Goal: Task Accomplishment & Management: Manage account settings

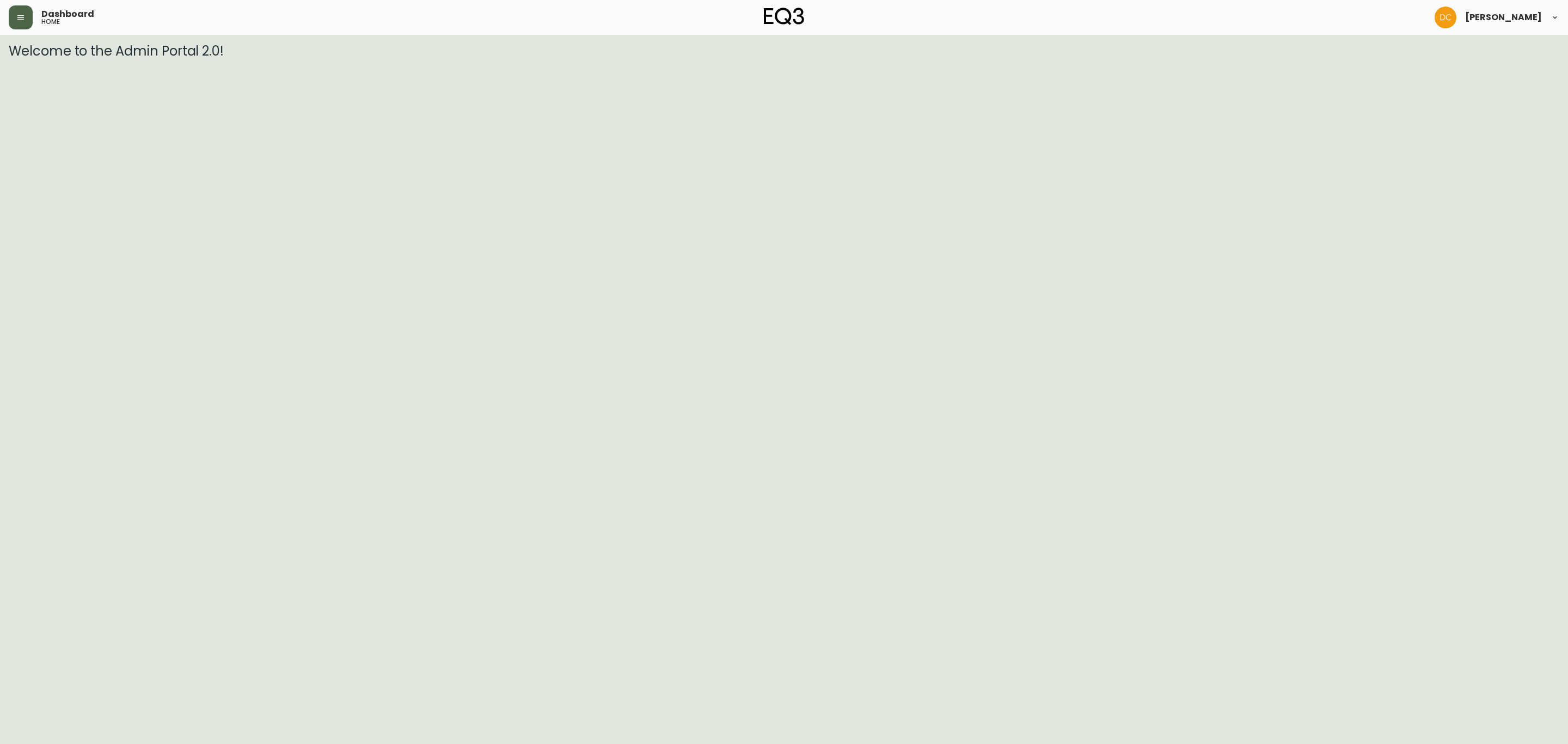
click at [20, 18] on icon "button" at bounding box center [20, 17] width 9 height 9
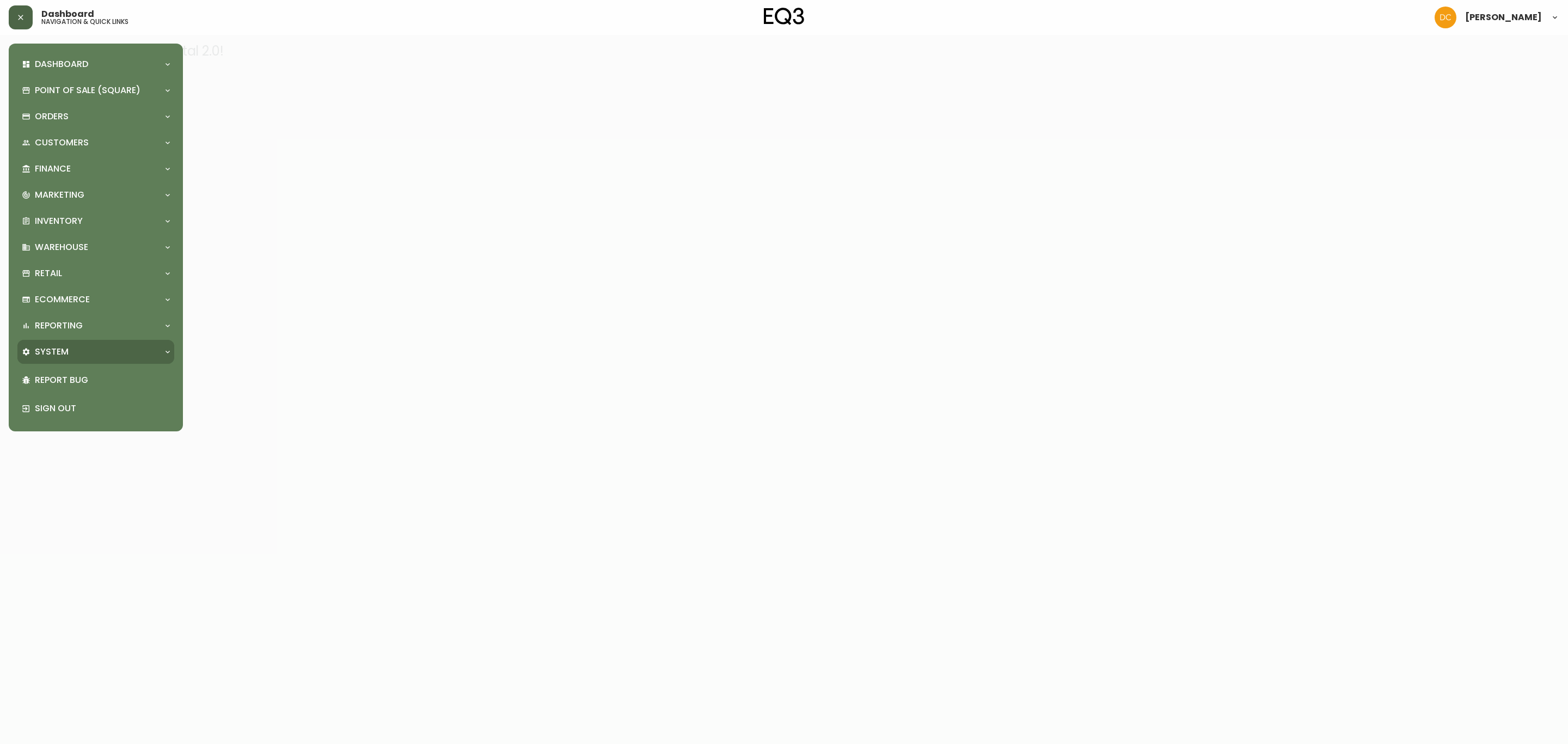
click at [61, 361] on div "System" at bounding box center [96, 351] width 157 height 24
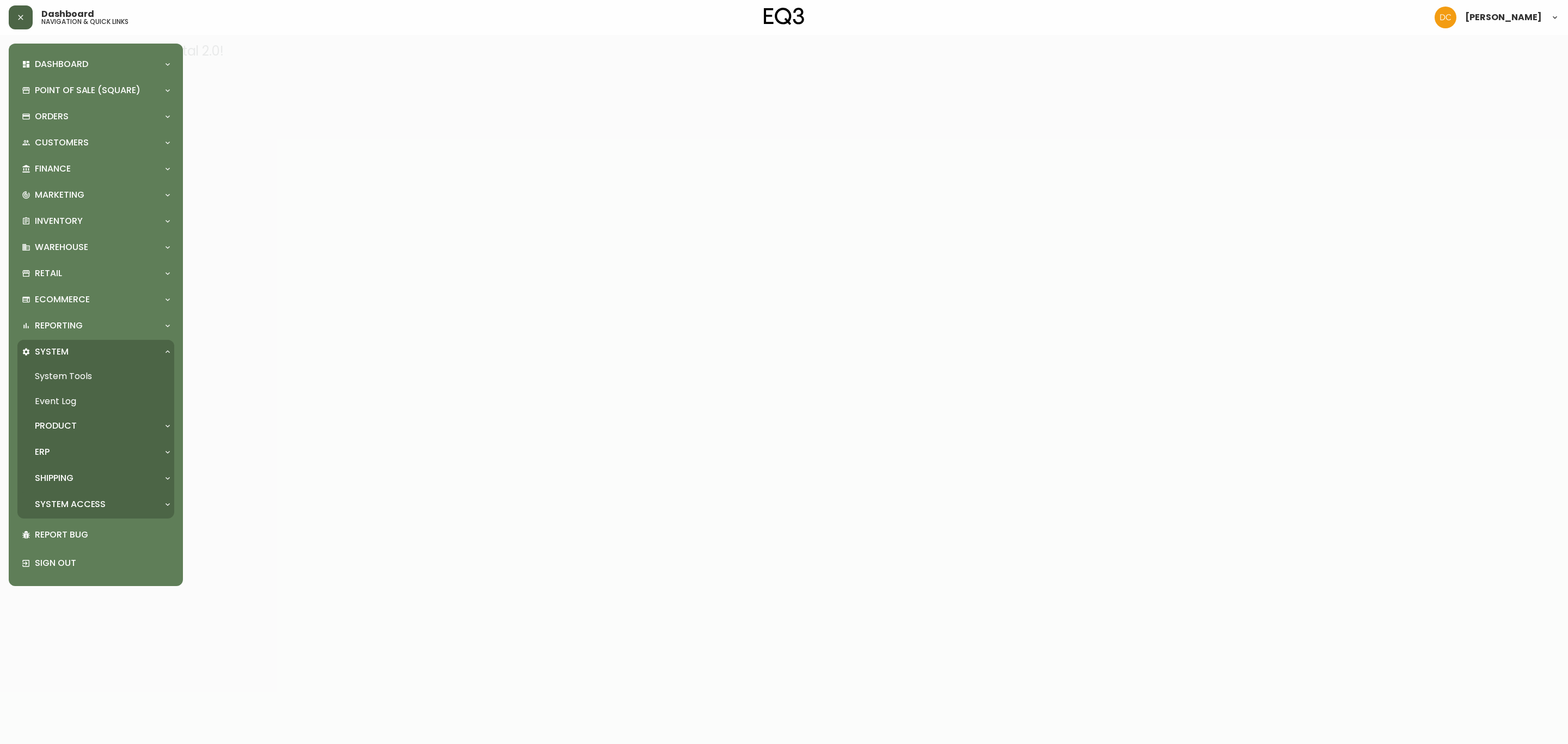
click at [68, 495] on div "System Access" at bounding box center [96, 504] width 157 height 24
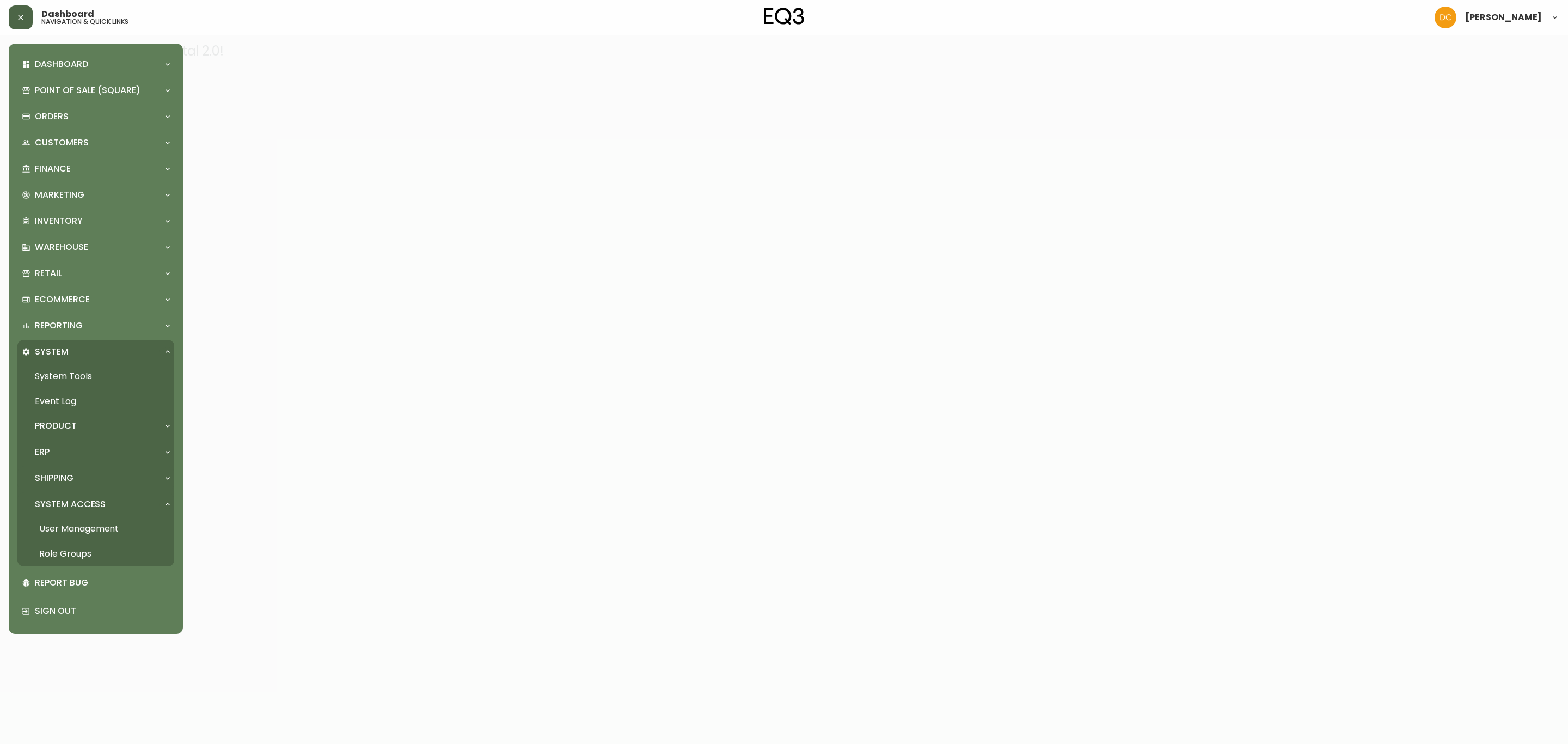
click at [75, 485] on div "Shipping" at bounding box center [96, 478] width 157 height 24
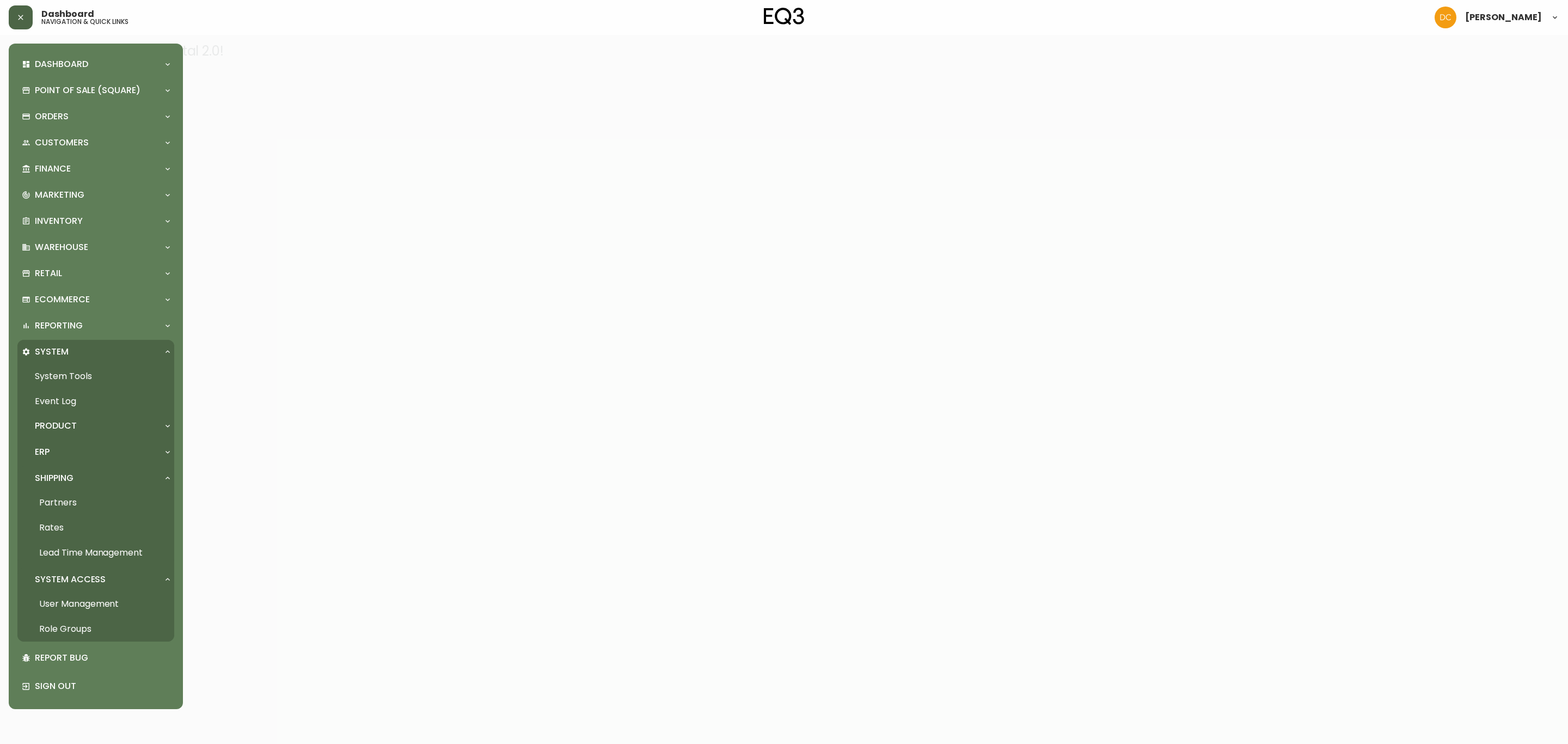
click at [94, 551] on link "Lead Time Management" at bounding box center [96, 552] width 157 height 25
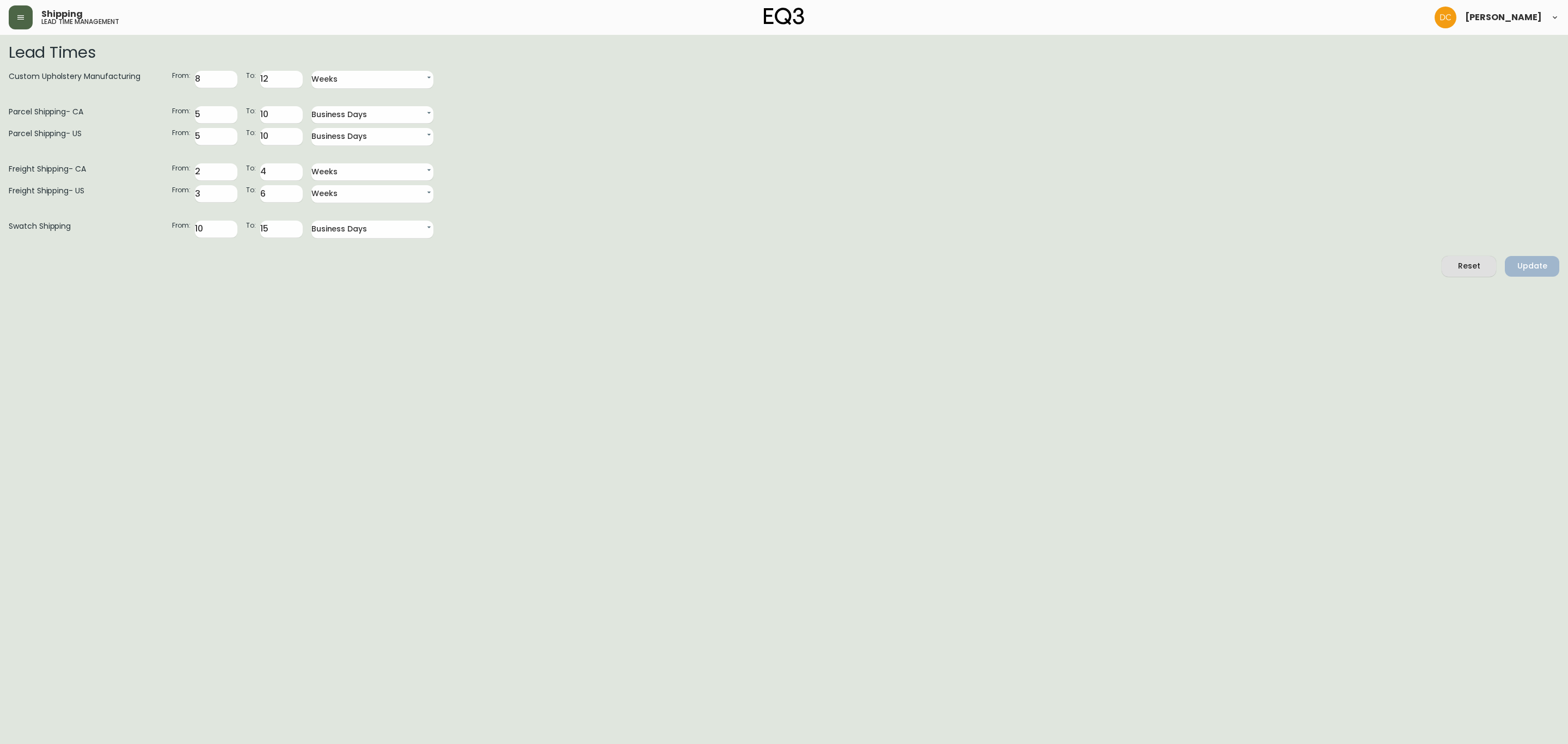
click at [26, 17] on button "button" at bounding box center [20, 17] width 24 height 24
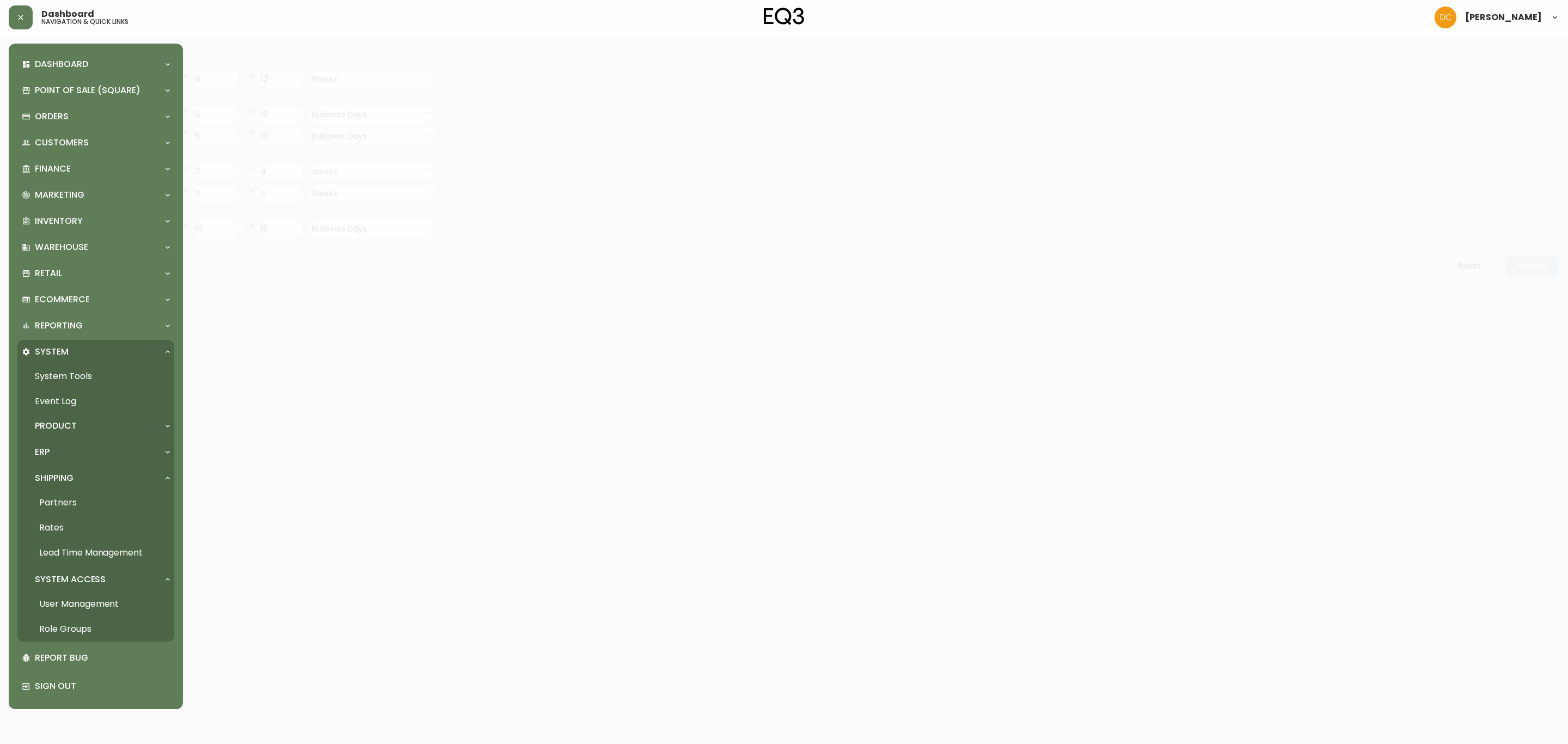
click at [74, 516] on link "Rates" at bounding box center [96, 527] width 157 height 25
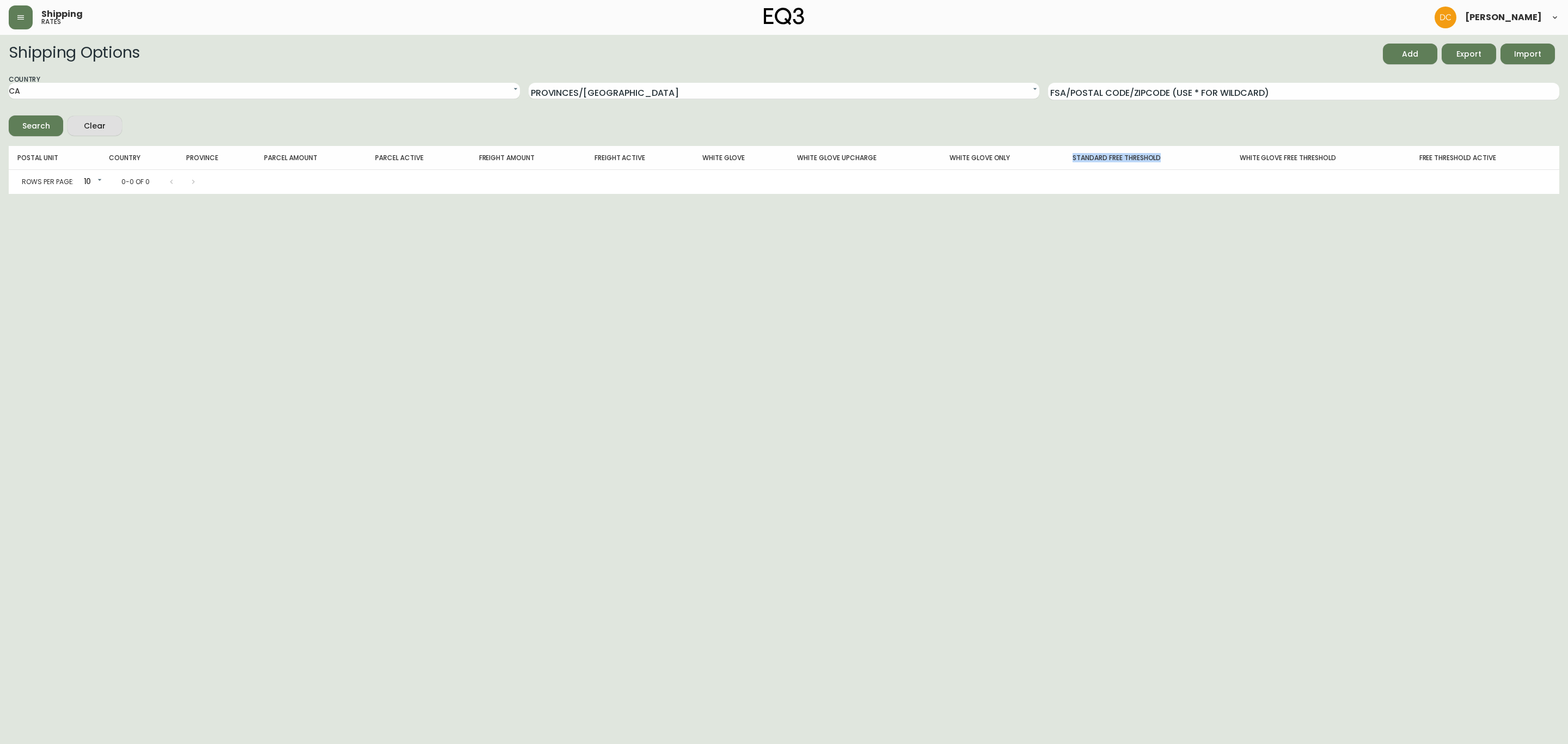
drag, startPoint x: 1178, startPoint y: 155, endPoint x: 1065, endPoint y: 161, distance: 113.2
click at [1065, 161] on th "Standard Free Threshold" at bounding box center [1147, 158] width 167 height 24
click at [1069, 178] on div "Rows per page: 10 10 0-0 of 0" at bounding box center [784, 182] width 1550 height 24
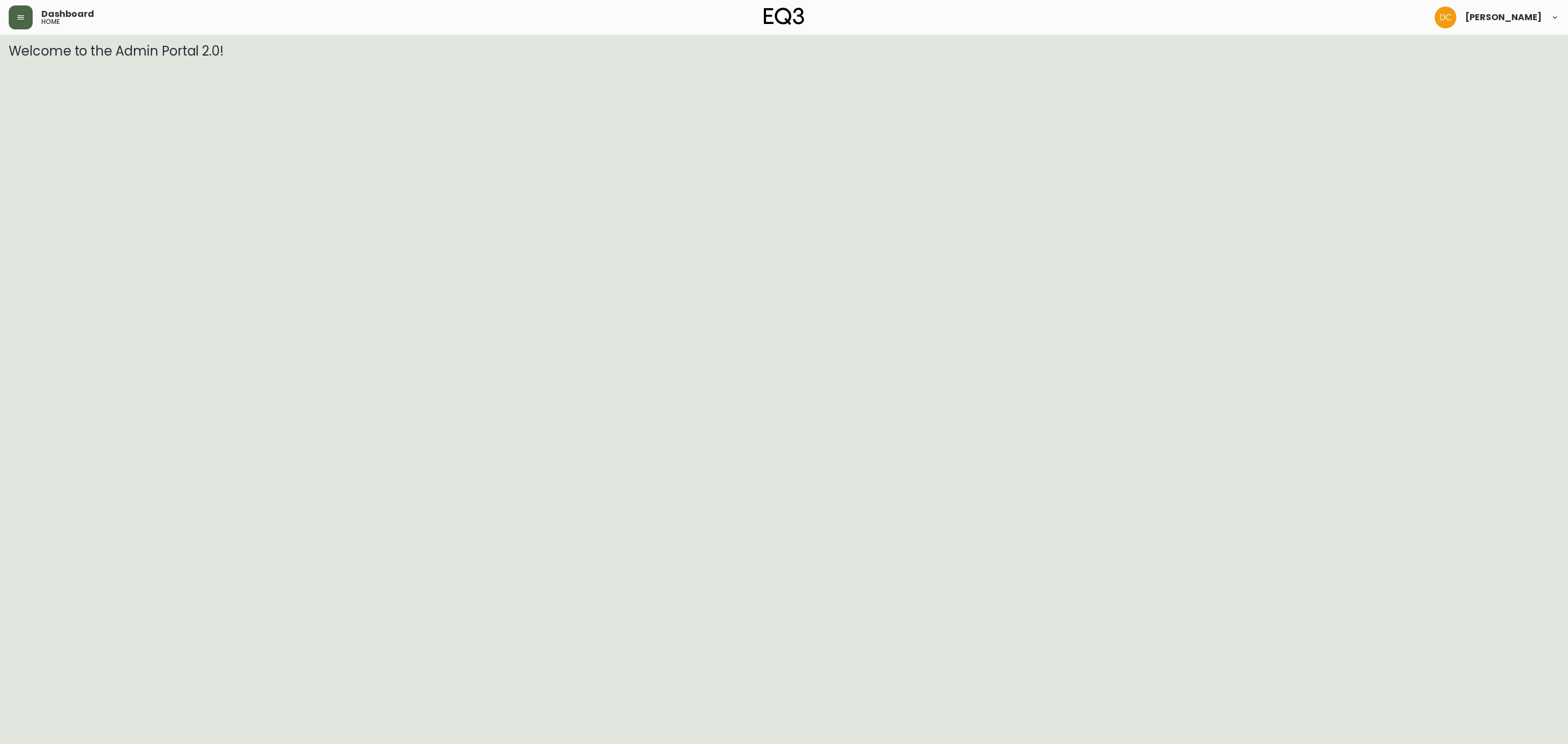
click at [23, 13] on icon "button" at bounding box center [20, 17] width 9 height 9
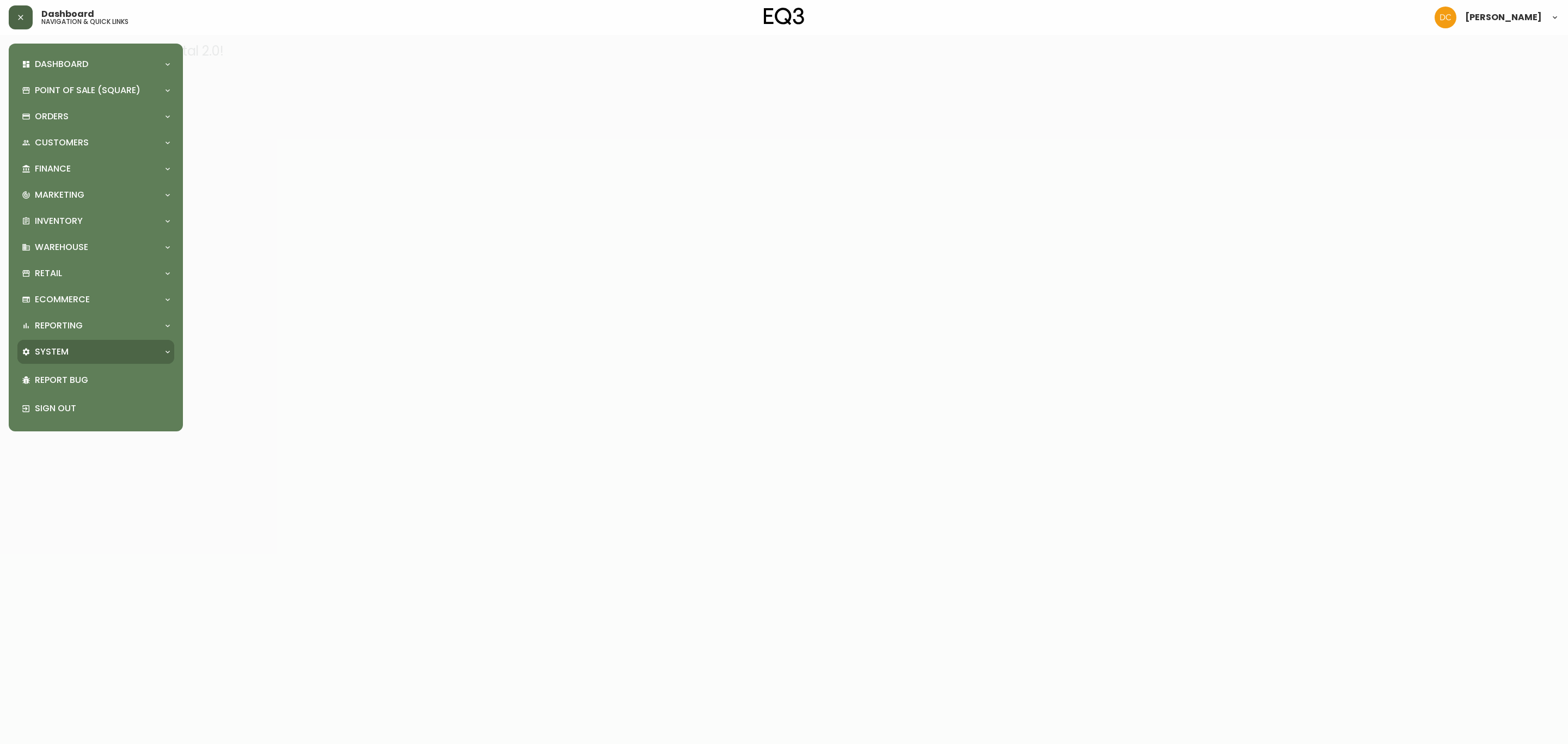
click at [70, 352] on div "System" at bounding box center [90, 351] width 137 height 12
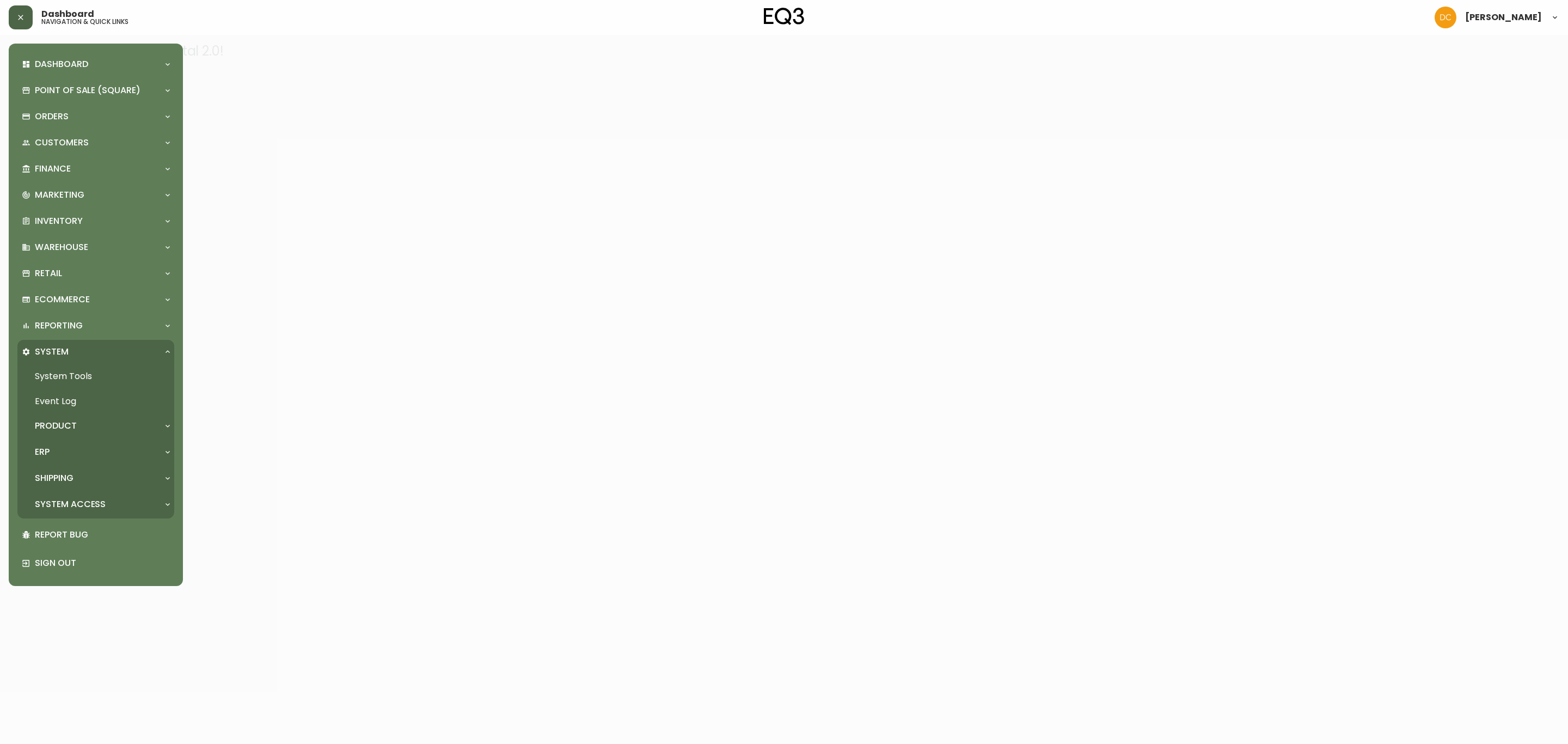
drag, startPoint x: 83, startPoint y: 417, endPoint x: 85, endPoint y: 430, distance: 13.2
click at [83, 417] on div "Product" at bounding box center [96, 426] width 157 height 24
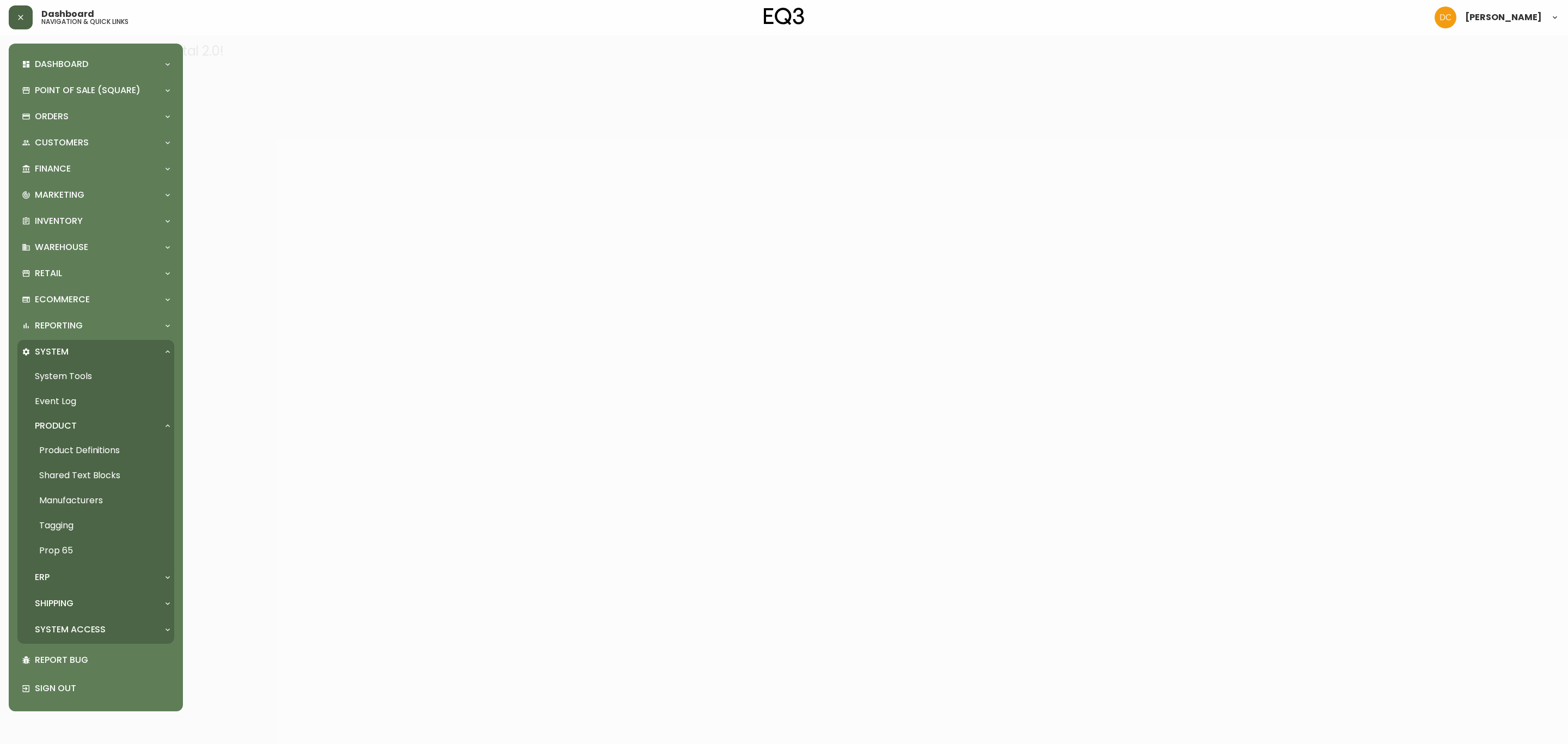
click at [84, 453] on link "Product Definitions" at bounding box center [96, 450] width 157 height 25
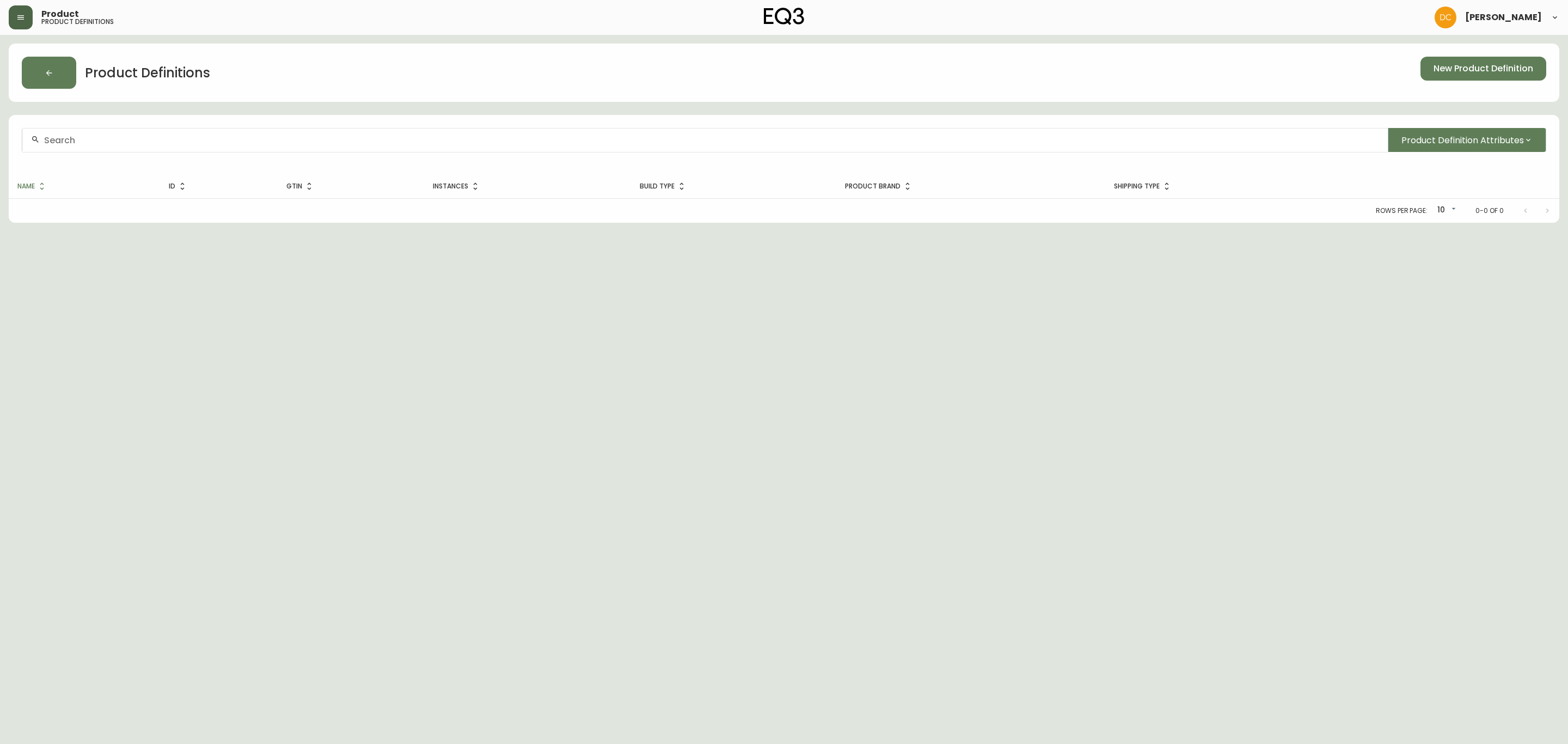
click at [221, 143] on input "text" at bounding box center [711, 140] width 1335 height 10
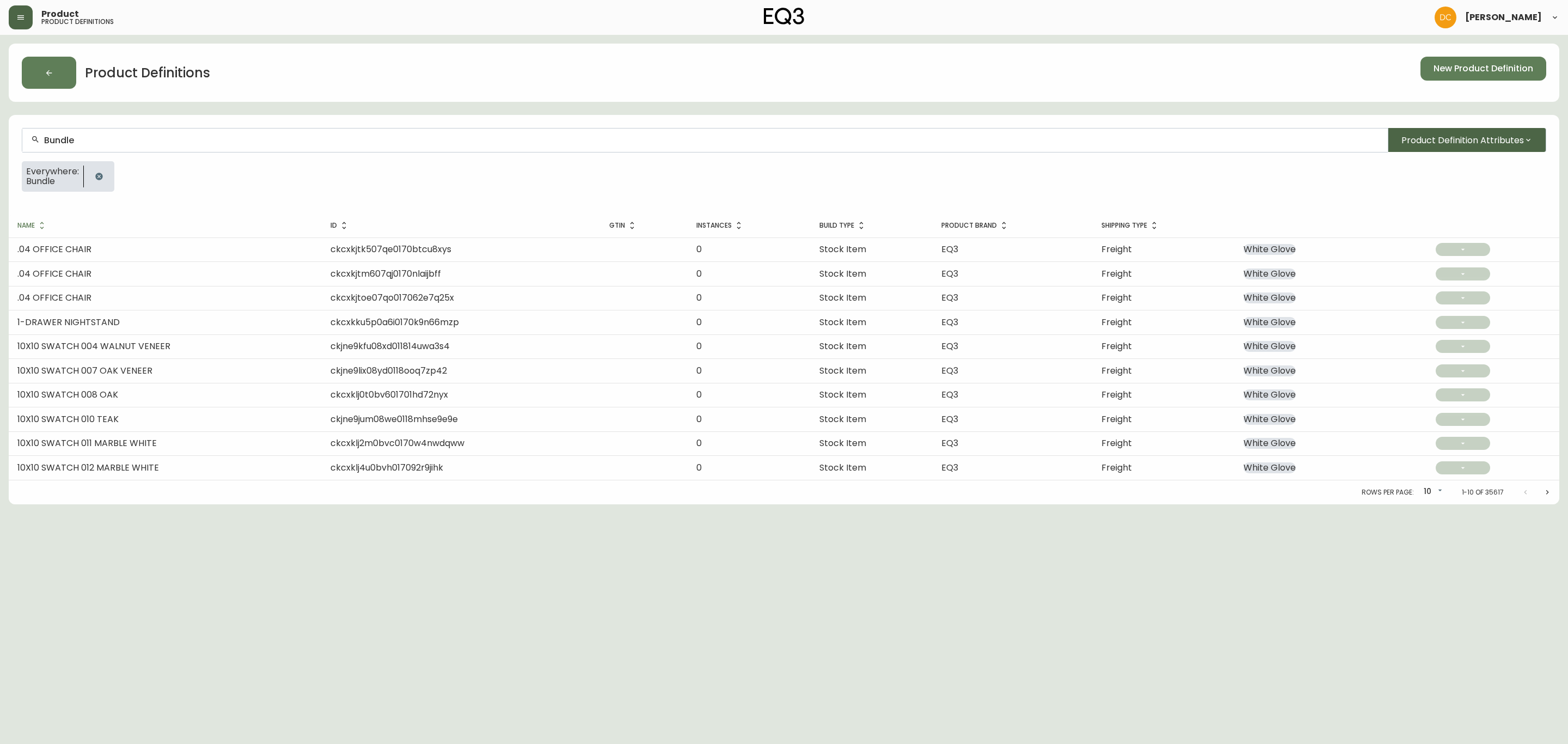
type input "Bundle"
click at [1452, 141] on span "Product Definition Attributes" at bounding box center [1462, 141] width 123 height 14
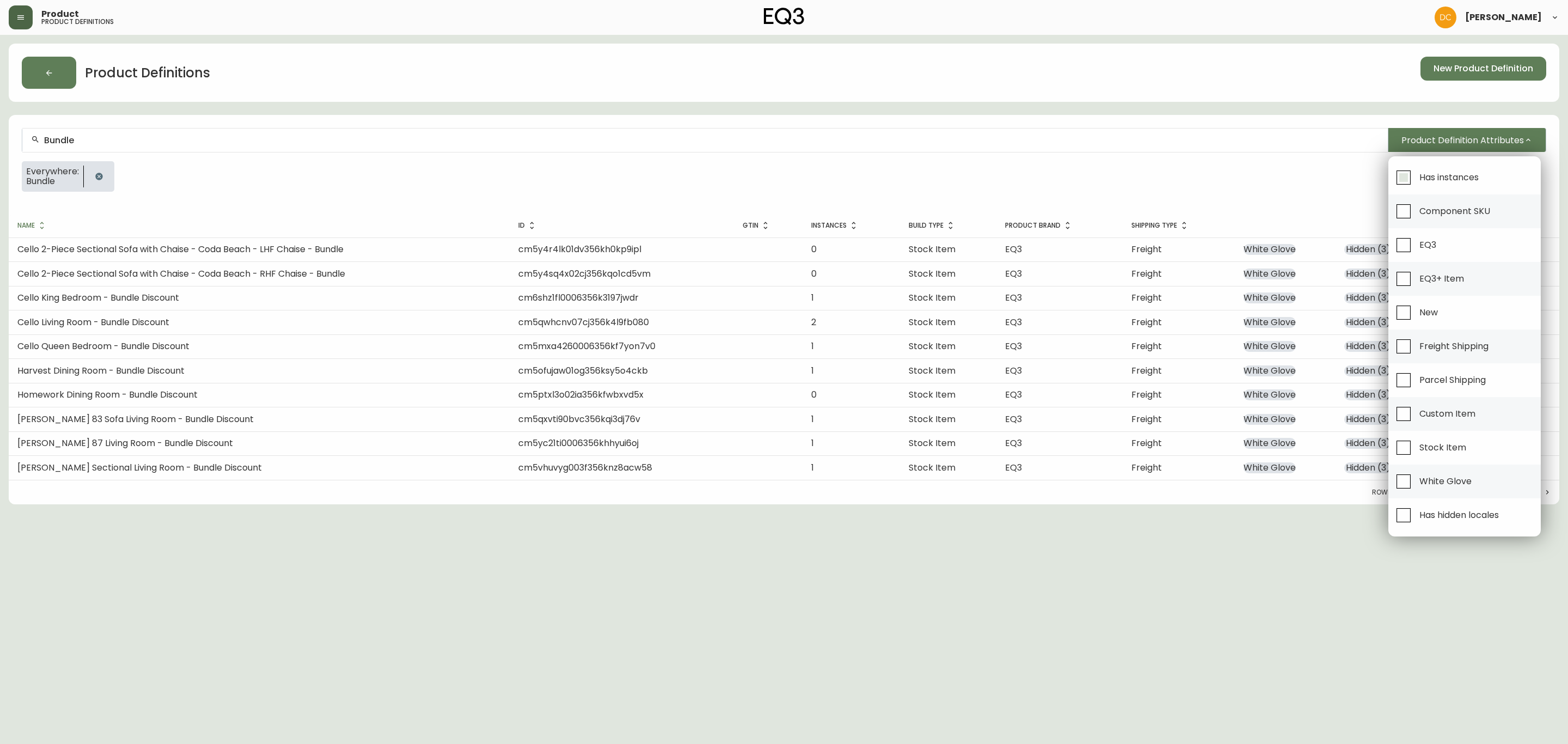
click at [1458, 176] on span "Has instances" at bounding box center [1449, 177] width 59 height 12
click at [1416, 176] on input "Has instances" at bounding box center [1403, 177] width 25 height 25
checkbox input "true"
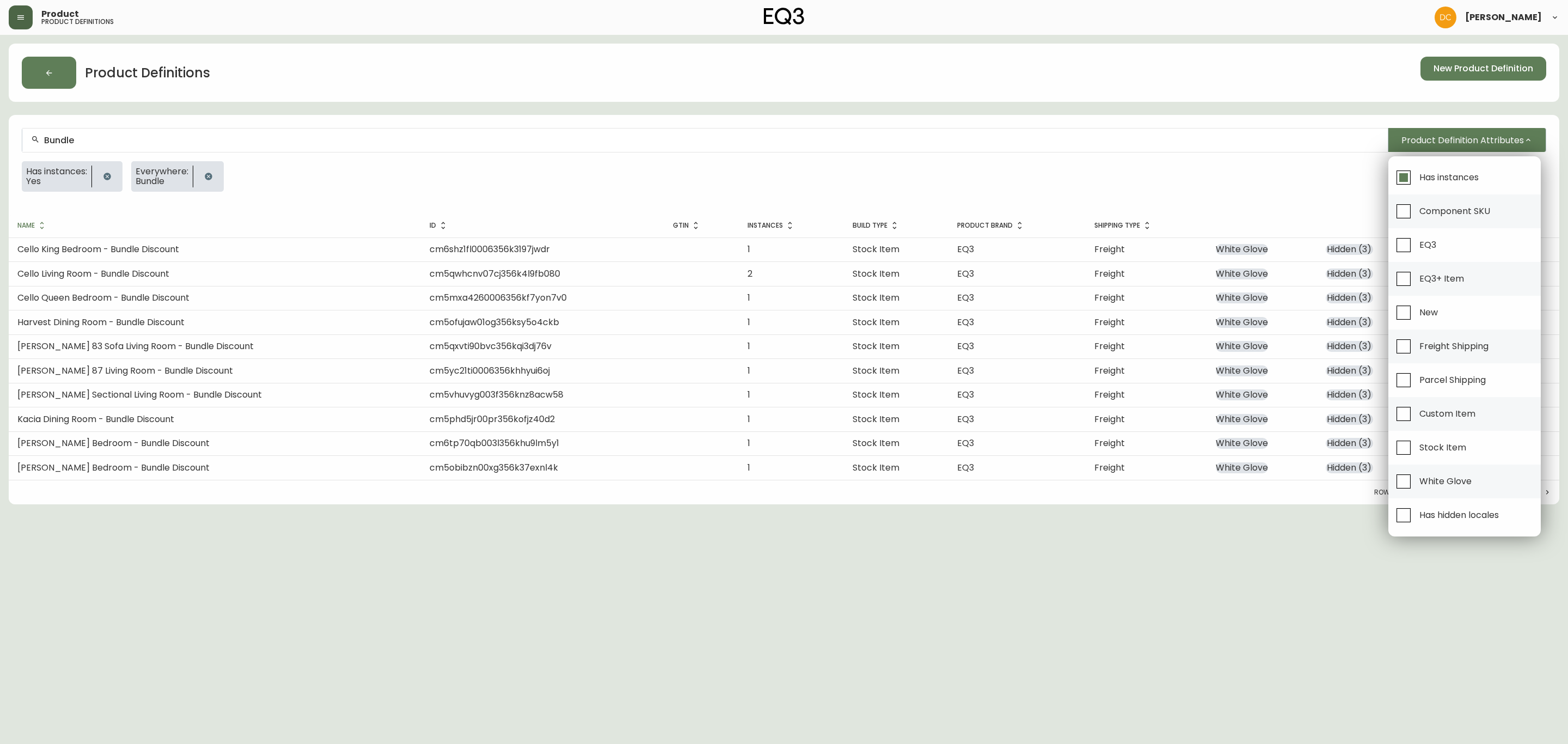
click at [167, 249] on div at bounding box center [784, 372] width 1568 height 744
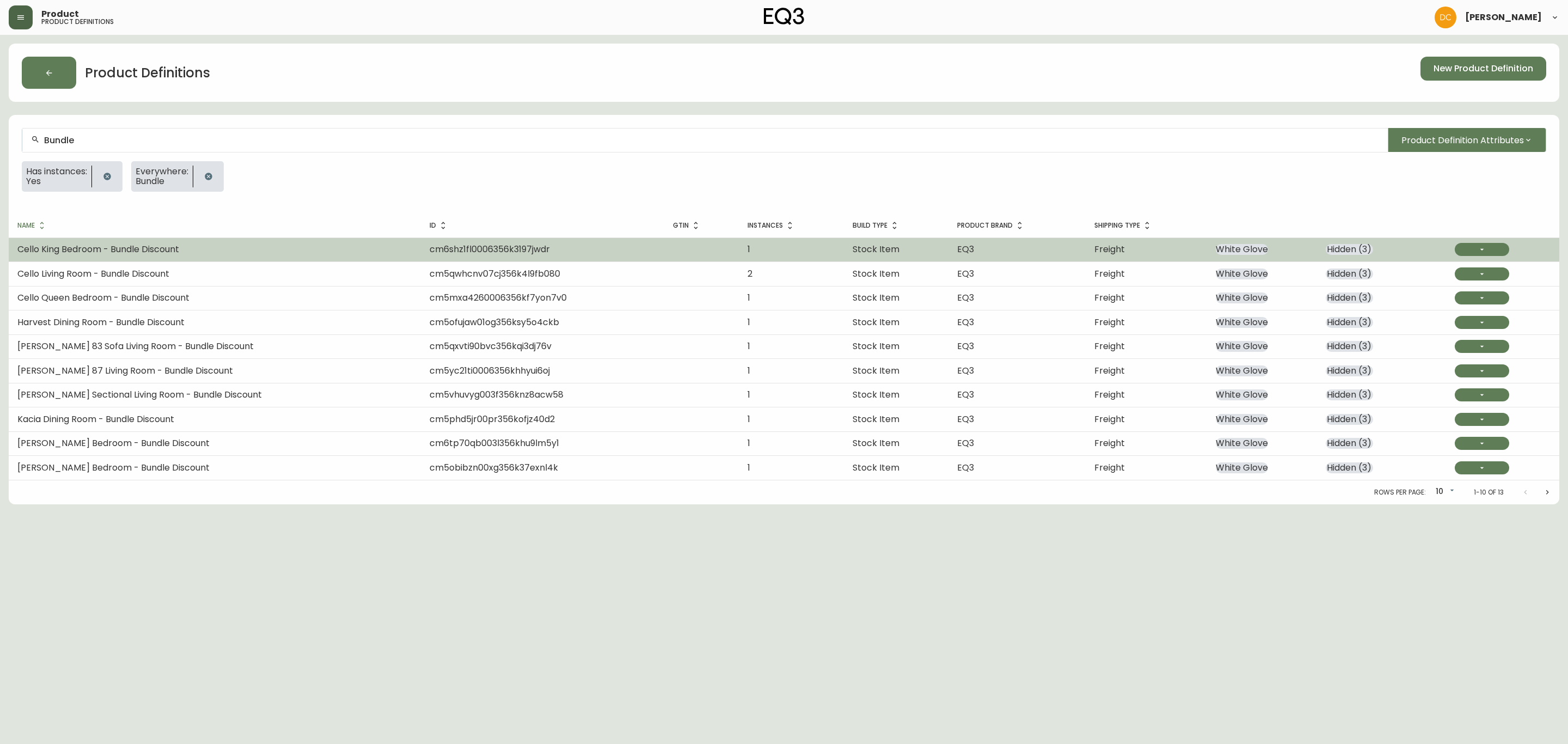
click at [130, 249] on span "Cello King Bedroom - Bundle Discount" at bounding box center [98, 249] width 162 height 12
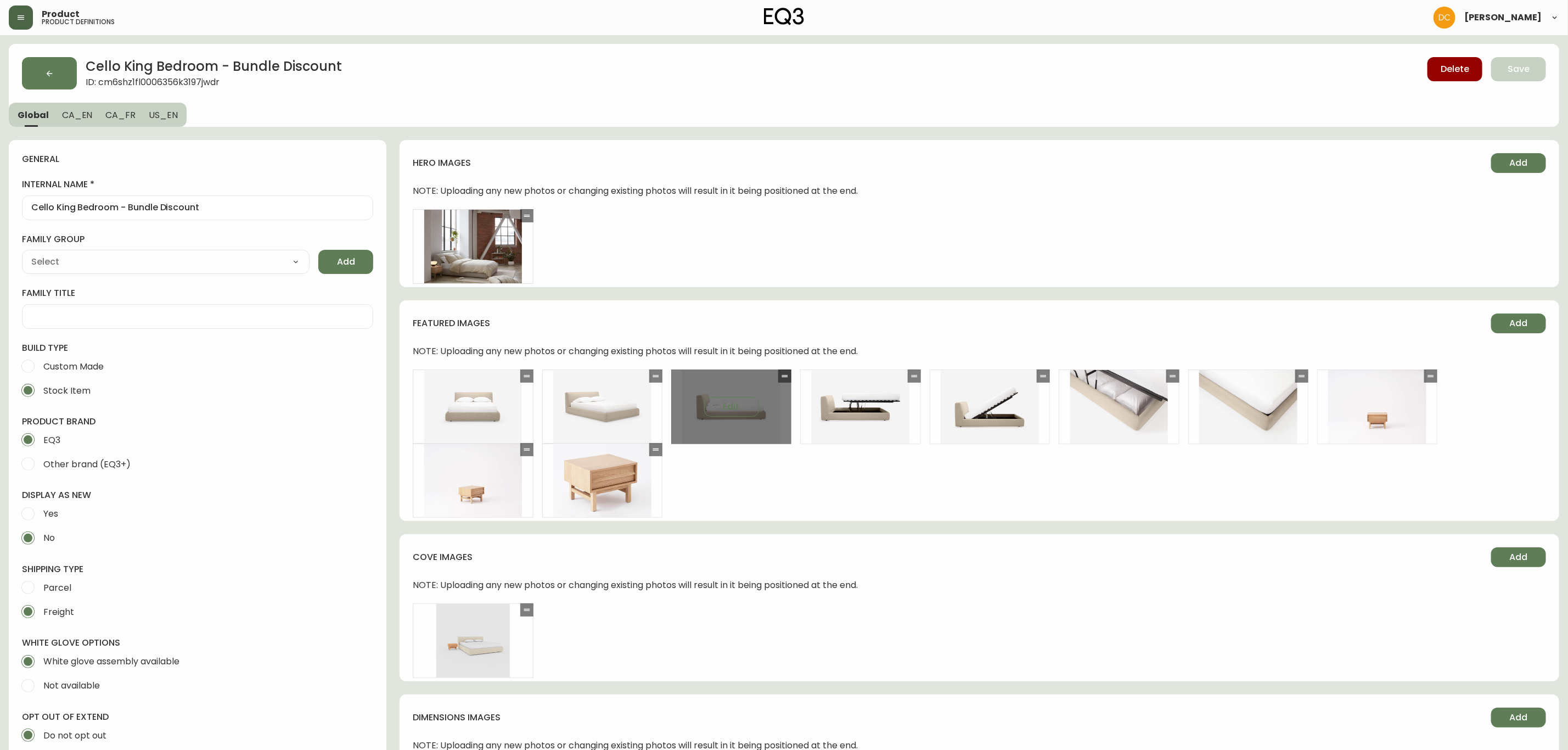
type input "EQ3"
type input "Furniture > Furniture Sets > Bedroom Furniture Sets"
type input "Upholstery"
select select "cjyt4m5lw0000pt749bx6gh7n"
select select "cjpjx87md00014c74cvn90jbx"
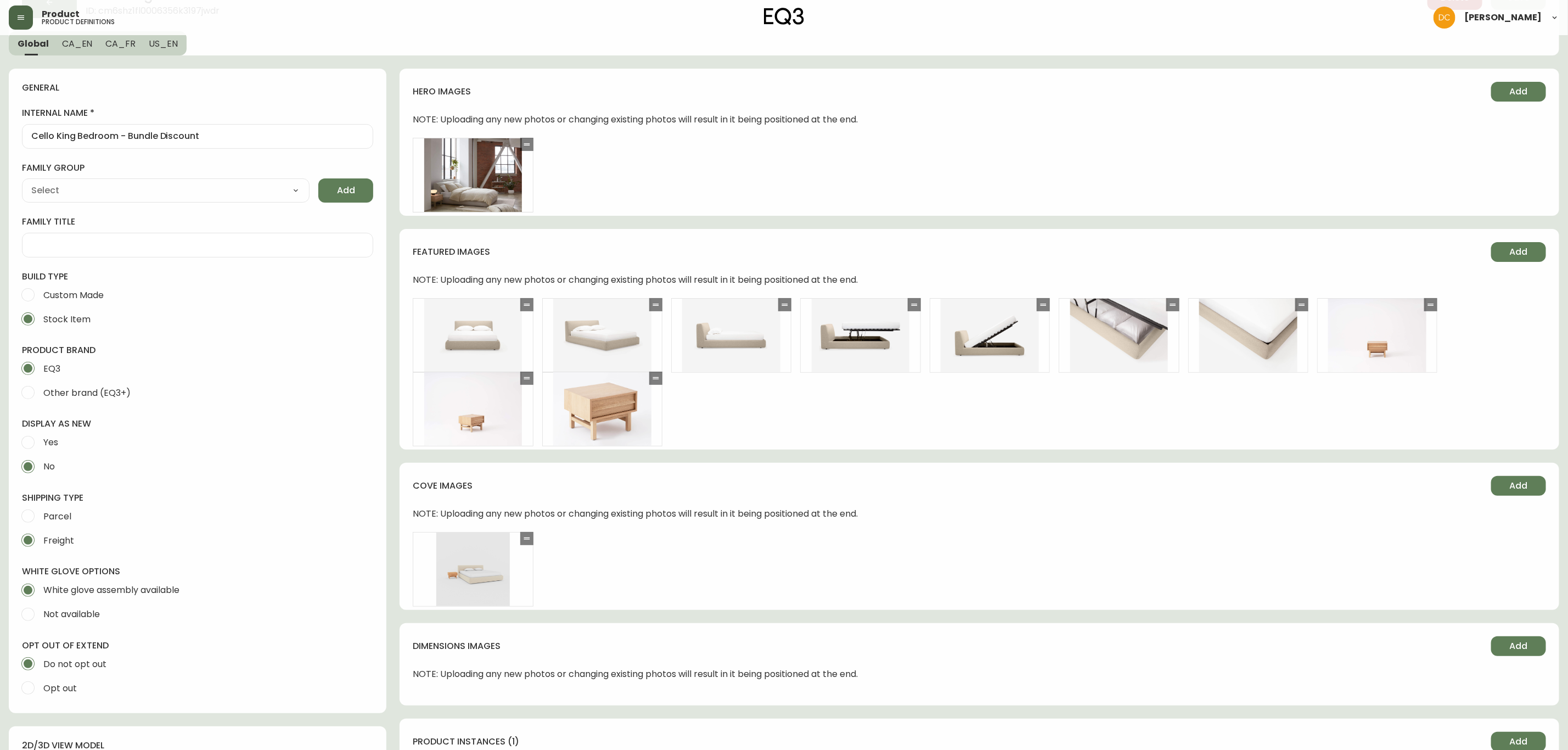
scroll to position [412, 0]
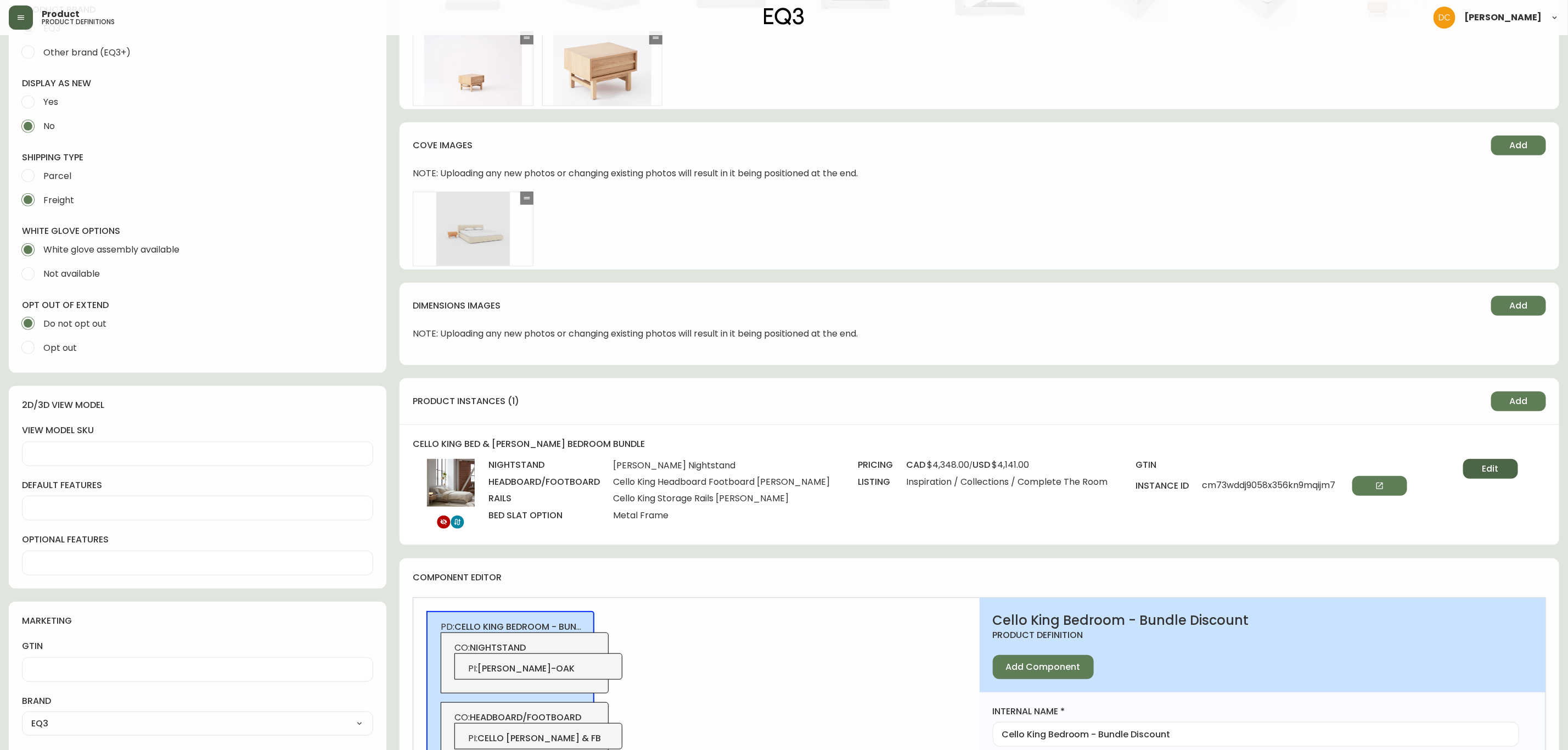
click at [1476, 460] on button "Edit" at bounding box center [1491, 468] width 55 height 20
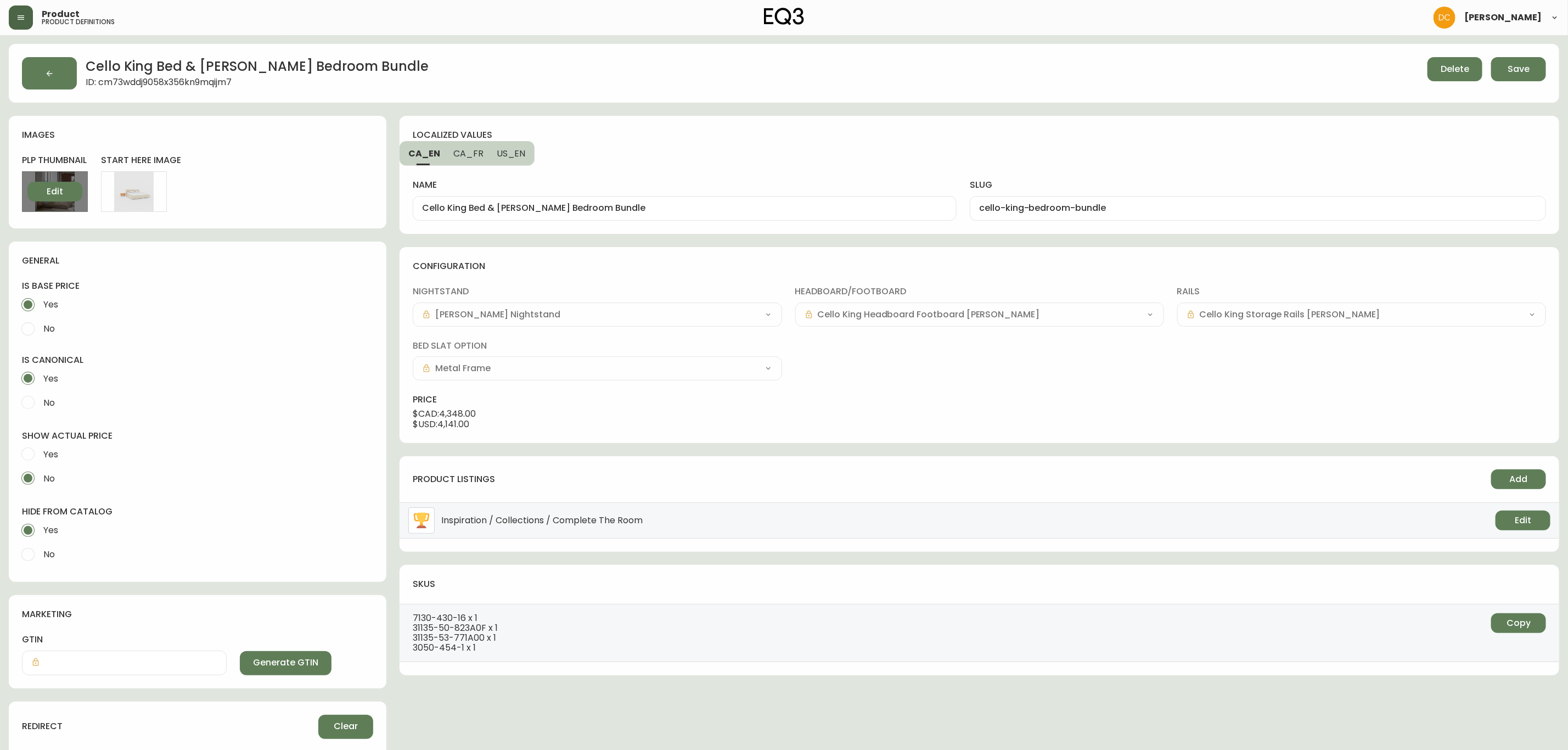
click at [63, 197] on button "Edit" at bounding box center [55, 191] width 55 height 20
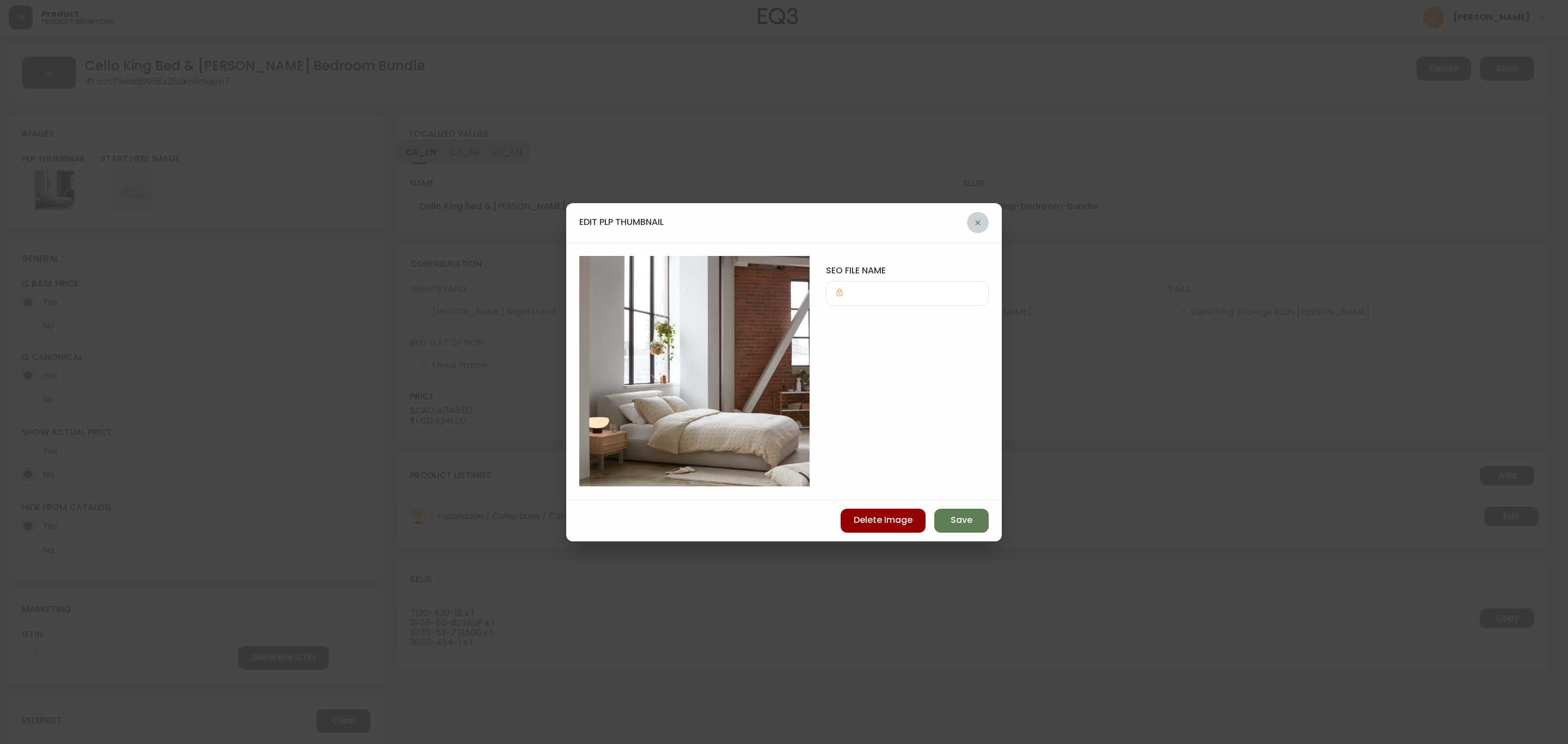
click at [975, 226] on icon "button" at bounding box center [977, 222] width 9 height 9
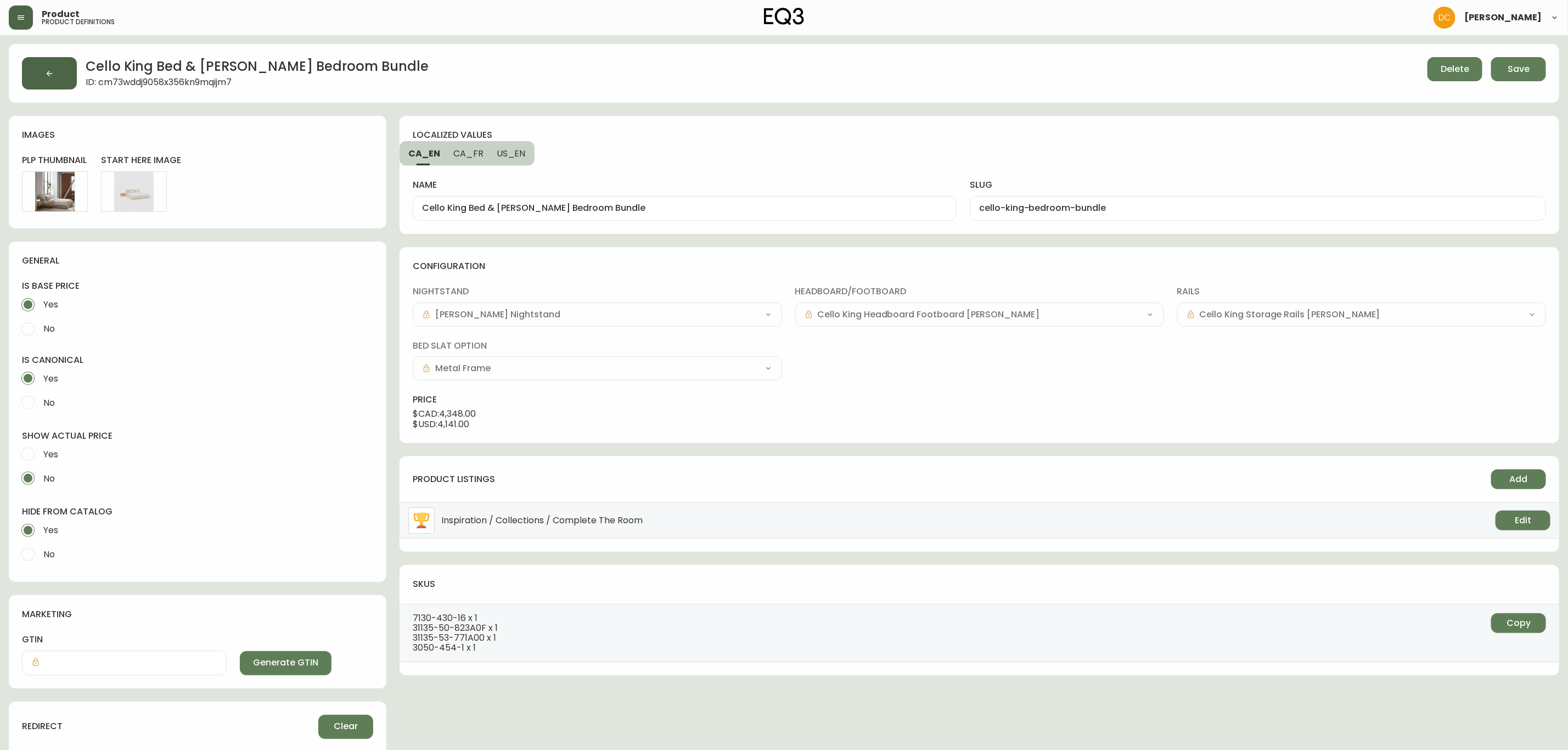
click at [50, 81] on button "button" at bounding box center [49, 73] width 55 height 32
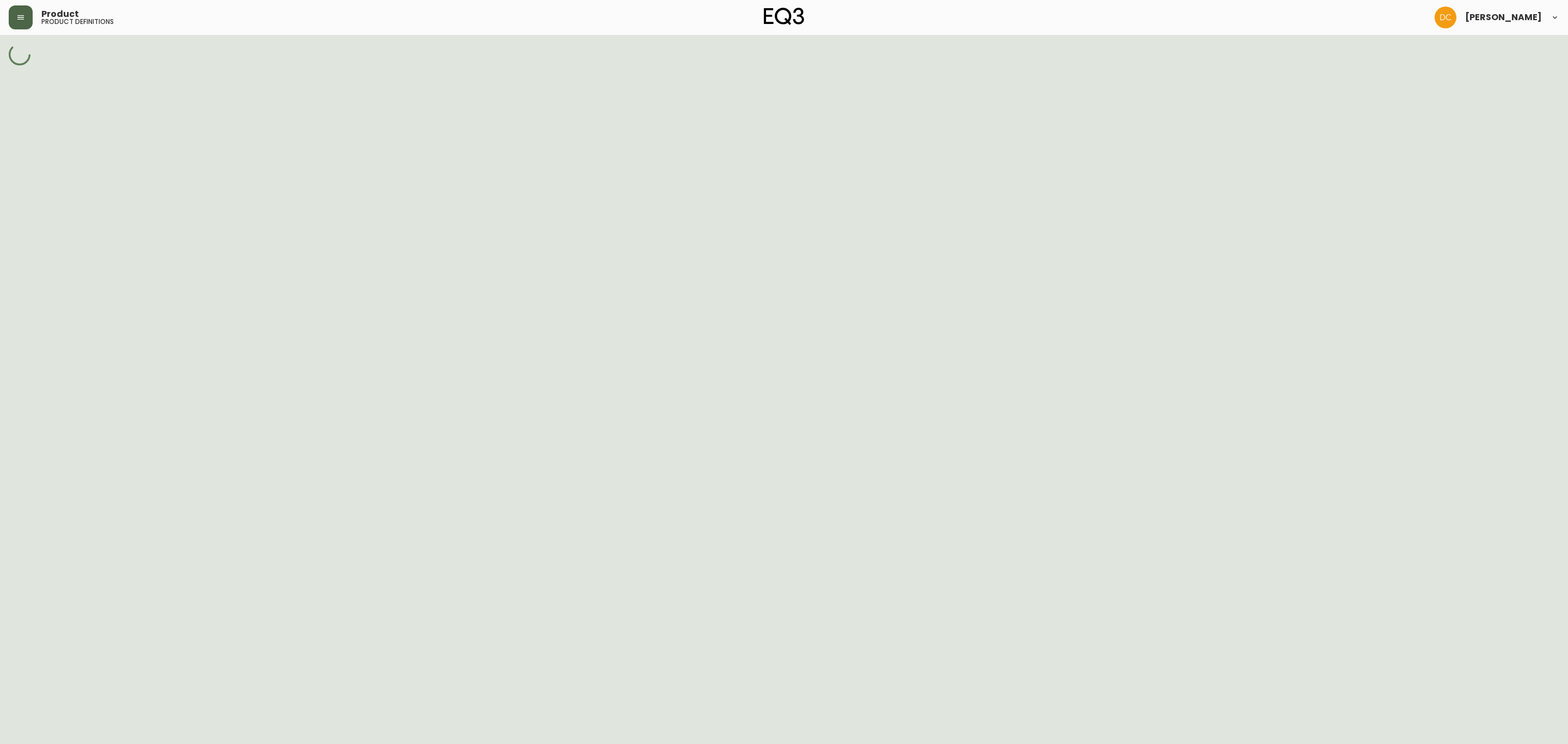
select select "cjpjx87md00014c74cvn90jbx"
